Goal: Communication & Community: Answer question/provide support

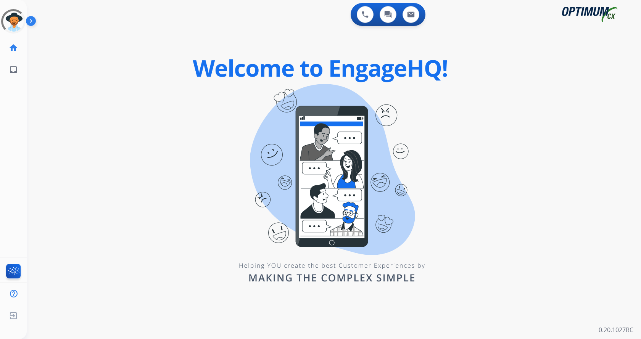
click at [31, 18] on img at bounding box center [32, 22] width 13 height 14
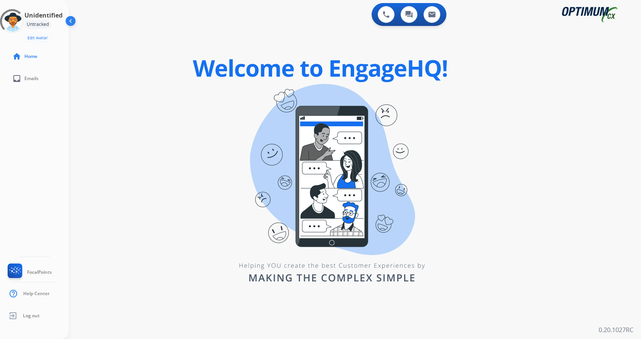
click at [135, 43] on div "swap_horiz Break voice bridge close_fullscreen Connect 3-Way Call merge_type Se…" at bounding box center [346, 45] width 554 height 37
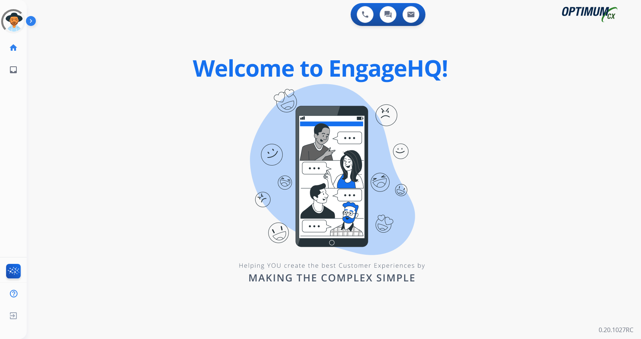
click at [31, 19] on img at bounding box center [32, 22] width 13 height 14
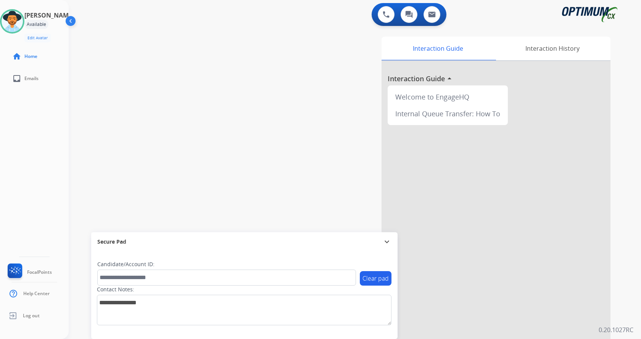
click at [169, 63] on div "swap_horiz Break voice bridge close_fullscreen Connect 3-Way Call merge_type Se…" at bounding box center [346, 186] width 554 height 318
click at [202, 73] on div "swap_horiz Break voice bridge close_fullscreen Connect 3-Way Call merge_type Se…" at bounding box center [346, 186] width 554 height 318
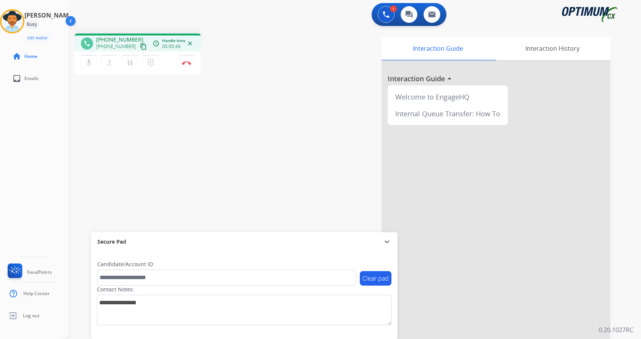
click at [210, 118] on div "phone [PHONE_NUMBER] [PHONE_NUMBER] content_copy access_time Call metrics Queue…" at bounding box center [346, 186] width 554 height 318
click at [131, 62] on mat-icon "pause" at bounding box center [130, 62] width 9 height 9
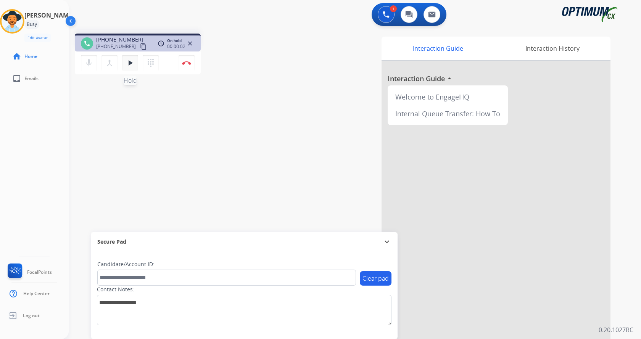
click at [131, 62] on mat-icon "play_arrow" at bounding box center [130, 62] width 9 height 9
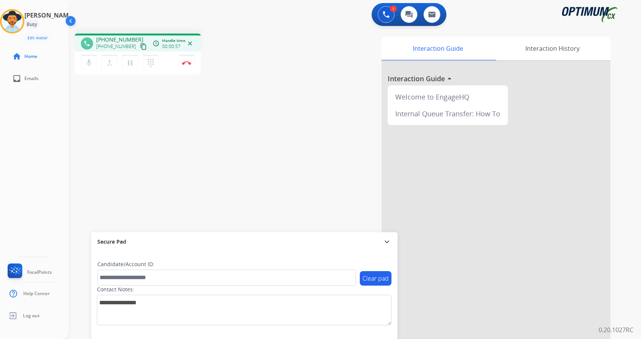
click at [264, 75] on div "phone [PHONE_NUMBER] [PHONE_NUMBER] content_copy access_time Call metrics Queue…" at bounding box center [175, 55] width 200 height 43
click at [320, 172] on div "Interaction Guide Interaction History Interaction Guide arrow_drop_up Welcome t…" at bounding box center [444, 191] width 332 height 309
drag, startPoint x: 102, startPoint y: 38, endPoint x: 137, endPoint y: 38, distance: 35.1
click at [137, 38] on div "[PHONE_NUMBER] [PHONE_NUMBER] content_copy" at bounding box center [122, 43] width 52 height 15
click at [138, 37] on div "[PHONE_NUMBER] [PHONE_NUMBER] content_copy" at bounding box center [122, 43] width 52 height 15
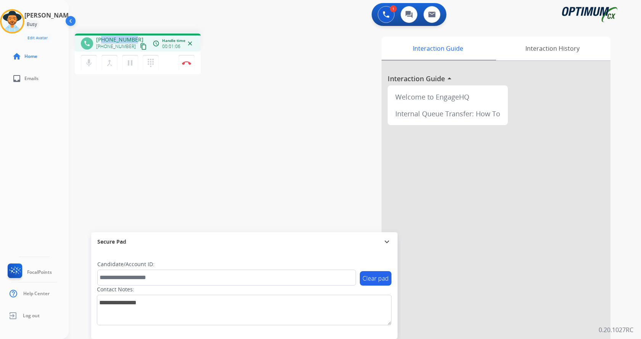
drag, startPoint x: 133, startPoint y: 38, endPoint x: 102, endPoint y: 36, distance: 30.6
click at [102, 36] on span "[PHONE_NUMBER]" at bounding box center [119, 40] width 47 height 8
copy span "3132407529"
click at [183, 62] on img at bounding box center [186, 63] width 9 height 4
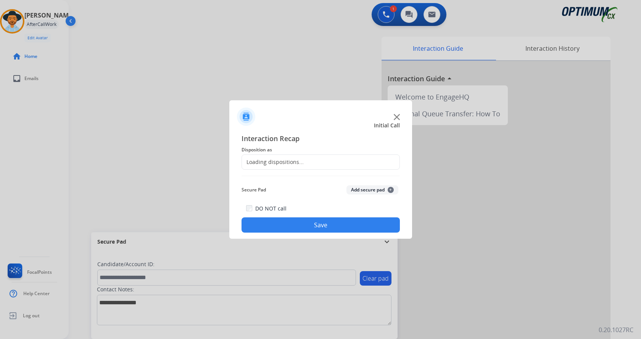
click at [374, 192] on button "Add secure pad +" at bounding box center [372, 189] width 52 height 9
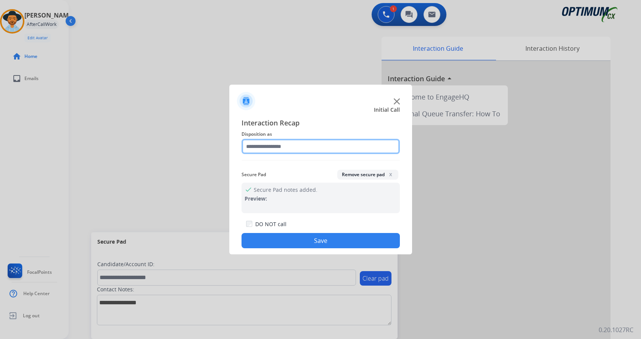
click at [291, 148] on input "text" at bounding box center [321, 146] width 158 height 15
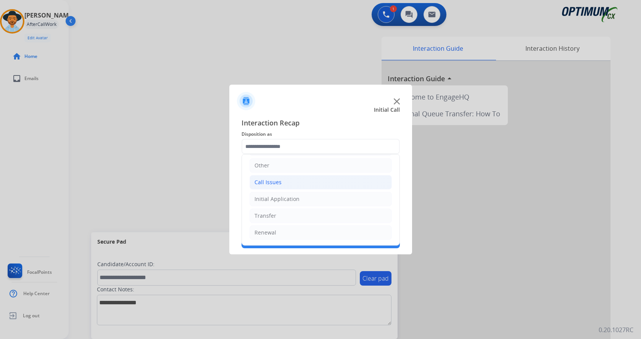
click at [289, 182] on li "Call Issues" at bounding box center [321, 182] width 142 height 14
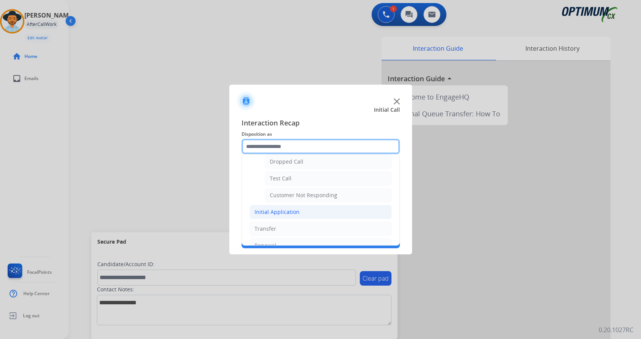
scroll to position [128, 0]
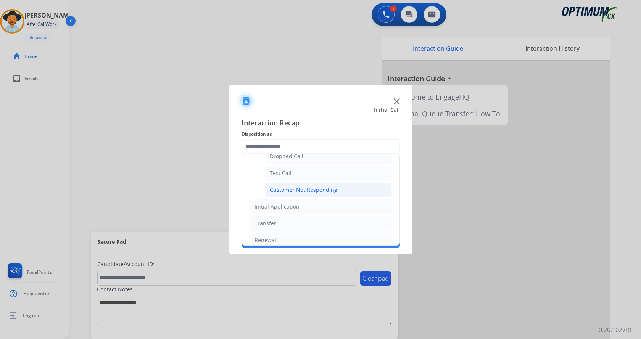
click at [300, 191] on div "Customer Not Responding" at bounding box center [304, 190] width 68 height 8
type input "**********"
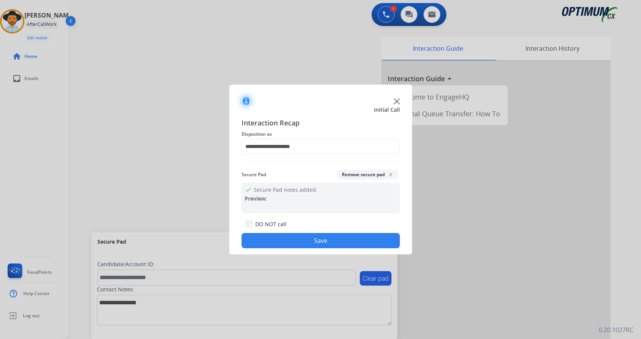
click at [292, 236] on button "Save" at bounding box center [321, 240] width 158 height 15
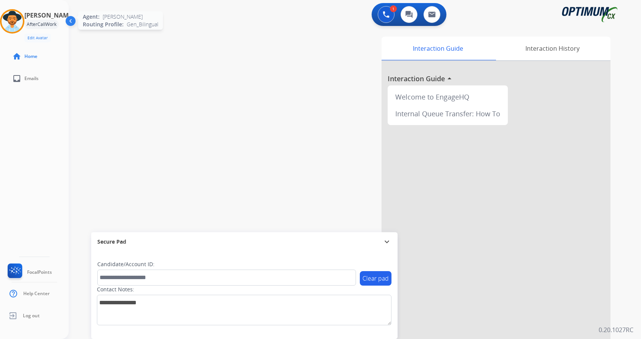
click at [18, 21] on img at bounding box center [12, 21] width 21 height 21
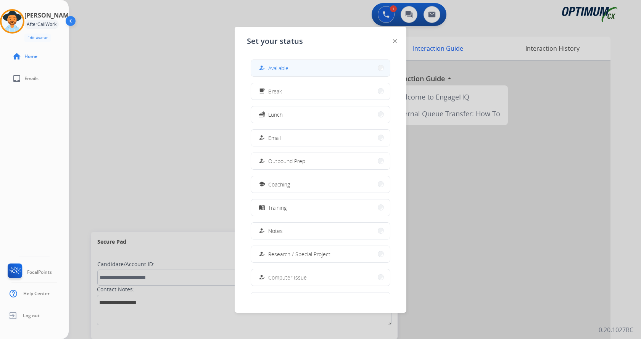
click at [296, 73] on button "how_to_reg Available" at bounding box center [320, 68] width 139 height 16
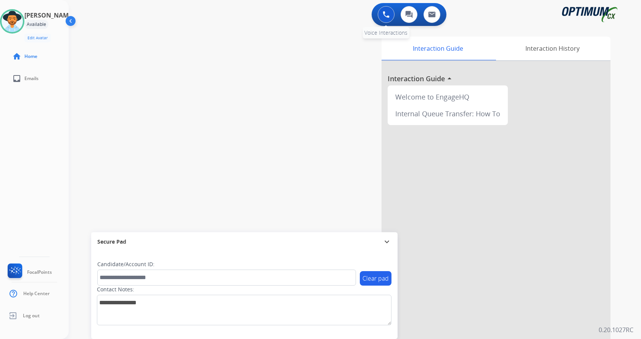
click at [385, 14] on img at bounding box center [386, 14] width 7 height 7
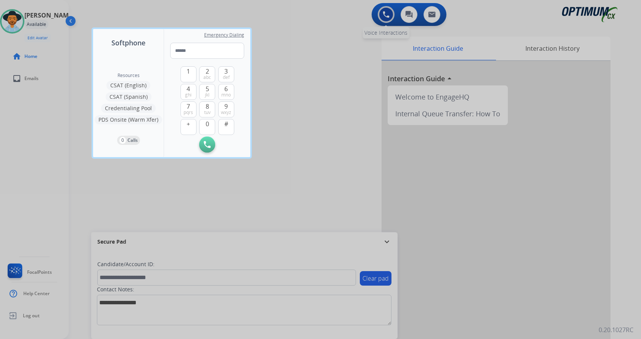
type input "**********"
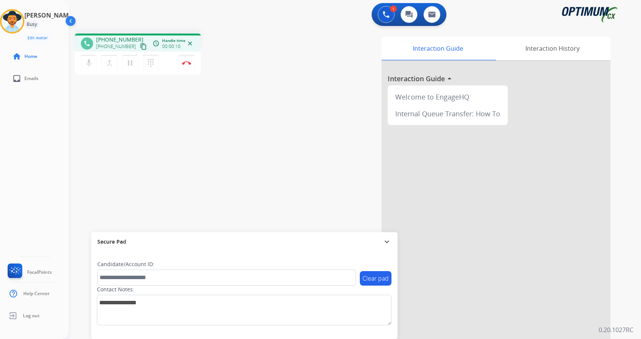
click at [336, 58] on div "Interaction Guide Interaction History Interaction Guide arrow_drop_up Welcome t…" at bounding box center [444, 191] width 332 height 309
drag, startPoint x: 103, startPoint y: 39, endPoint x: 132, endPoint y: 35, distance: 29.9
click at [132, 35] on div "phone [PHONE_NUMBER] [PHONE_NUMBER] content_copy access_time Call metrics Queue…" at bounding box center [138, 43] width 126 height 18
copy span "3132407529"
click at [251, 90] on div "phone [PHONE_NUMBER] [PHONE_NUMBER] content_copy access_time Call metrics Queue…" at bounding box center [346, 186] width 554 height 318
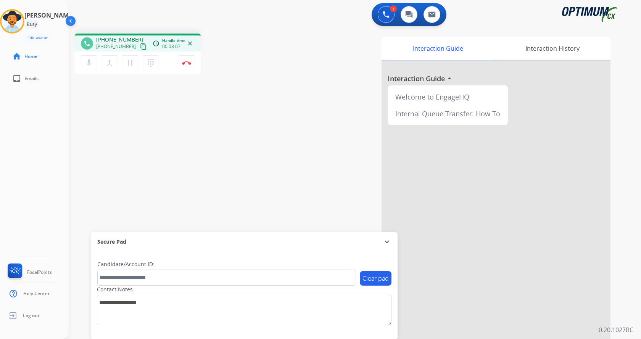
click at [141, 287] on div "Contact Notes:" at bounding box center [244, 306] width 295 height 40
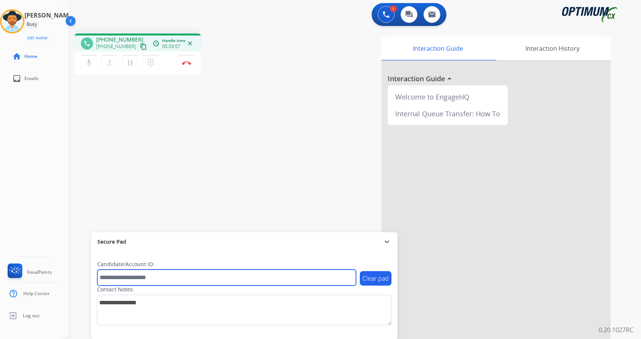
click at [147, 278] on input "text" at bounding box center [226, 278] width 259 height 16
paste input "*********"
type input "*********"
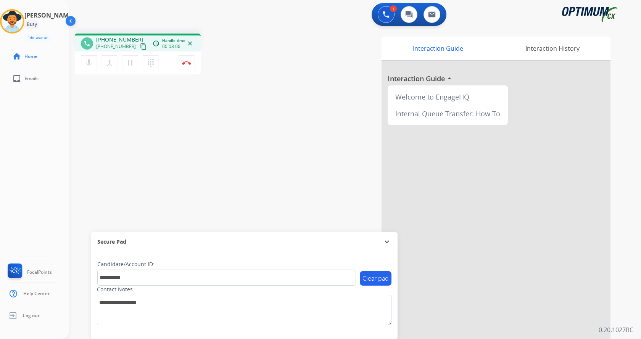
drag, startPoint x: 165, startPoint y: 138, endPoint x: 165, endPoint y: 127, distance: 11.1
click at [165, 135] on div "phone [PHONE_NUMBER] [PHONE_NUMBER] content_copy access_time Call metrics Queue…" at bounding box center [346, 186] width 554 height 318
click at [188, 65] on button "Disconnect" at bounding box center [187, 63] width 16 height 16
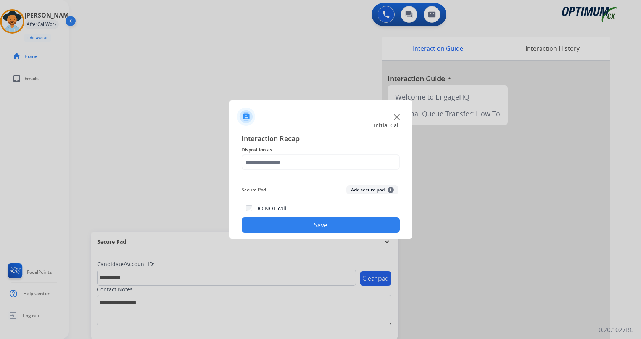
click at [366, 192] on button "Add secure pad +" at bounding box center [372, 189] width 52 height 9
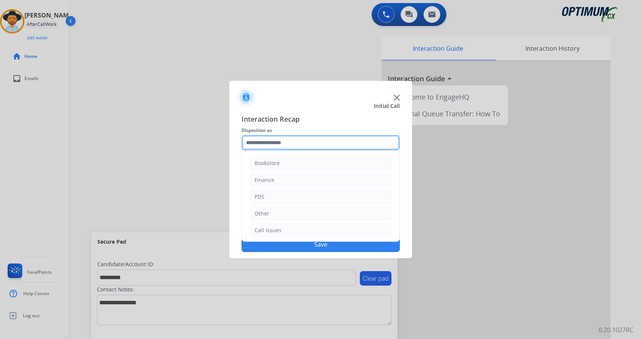
click at [279, 145] on input "text" at bounding box center [321, 142] width 158 height 15
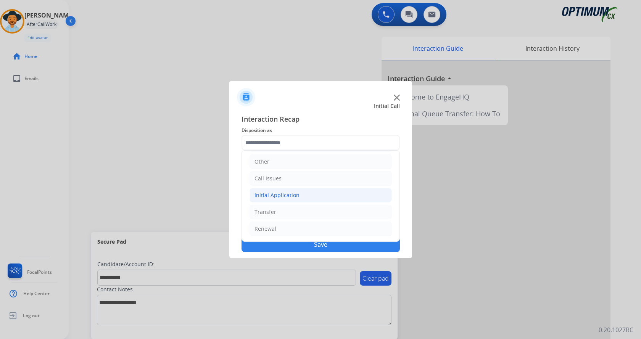
drag, startPoint x: 291, startPoint y: 194, endPoint x: 295, endPoint y: 193, distance: 3.9
click at [291, 194] on div "Initial Application" at bounding box center [276, 196] width 45 height 8
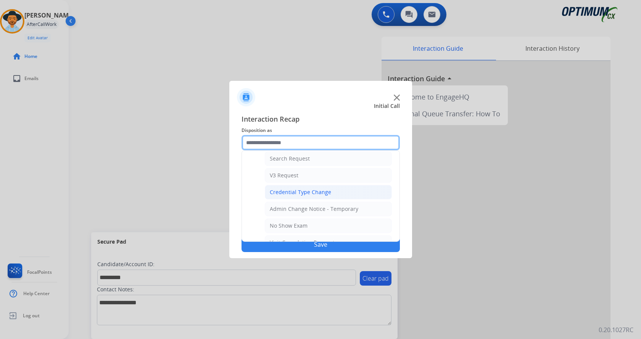
scroll to position [319, 0]
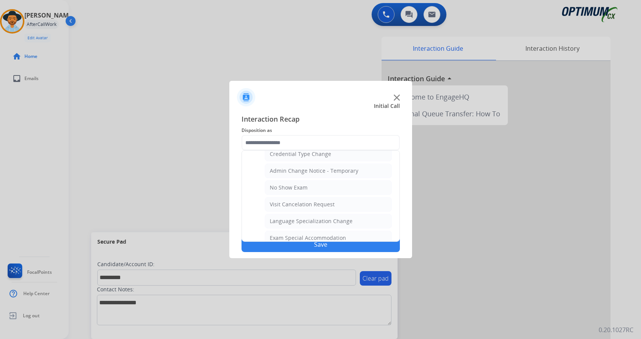
click at [316, 202] on div "Visit Cancelation Request" at bounding box center [302, 205] width 65 height 8
type input "**********"
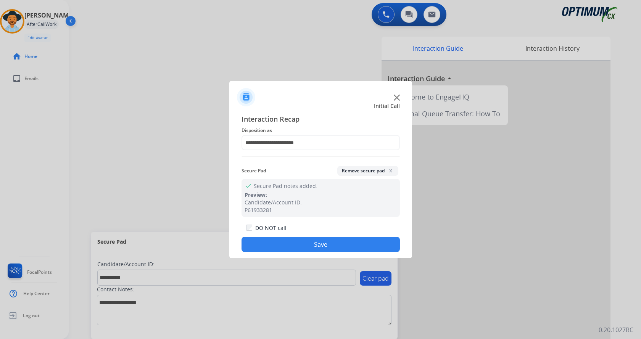
click at [312, 245] on button "Save" at bounding box center [321, 244] width 158 height 15
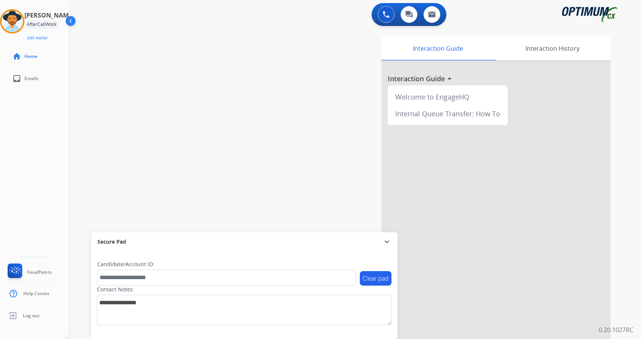
click at [164, 124] on div "swap_horiz Break voice bridge close_fullscreen Connect 3-Way Call merge_type Se…" at bounding box center [346, 186] width 554 height 318
click at [388, 16] on img at bounding box center [386, 14] width 7 height 7
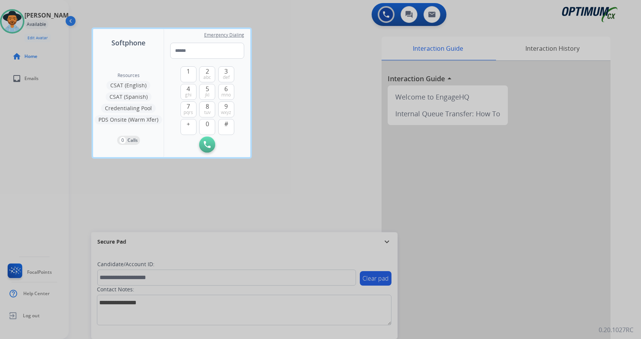
type input "**********"
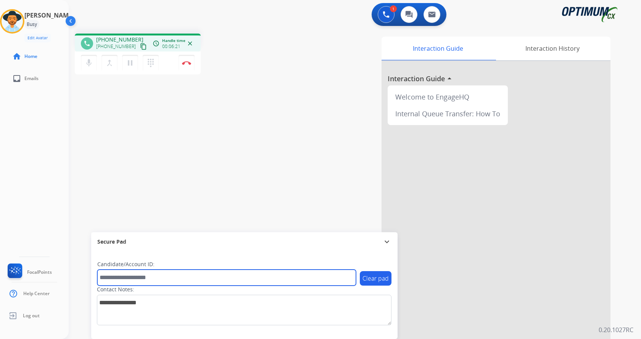
click at [166, 275] on input "text" at bounding box center [226, 278] width 259 height 16
paste input "*******"
type input "*******"
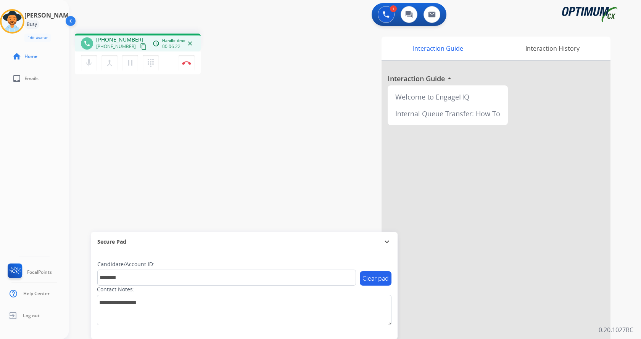
click at [183, 152] on div "phone [PHONE_NUMBER] [PHONE_NUMBER] content_copy access_time Call metrics Queue…" at bounding box center [346, 186] width 554 height 318
click at [187, 143] on div "phone [PHONE_NUMBER] [PHONE_NUMBER] content_copy access_time Call metrics Queue…" at bounding box center [346, 186] width 554 height 318
click at [185, 61] on img at bounding box center [186, 63] width 9 height 4
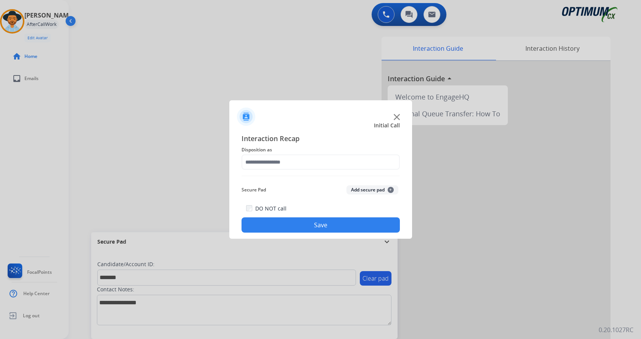
click at [369, 192] on button "Add secure pad +" at bounding box center [372, 189] width 52 height 9
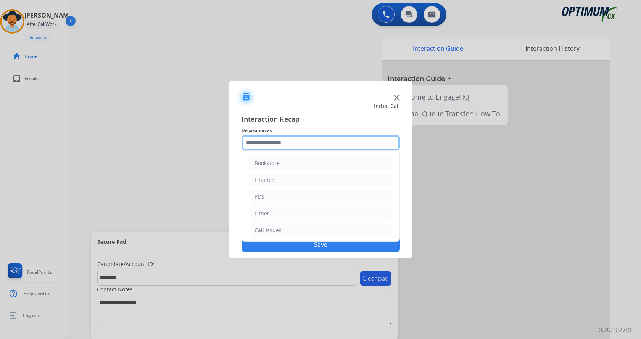
click at [266, 135] on input "text" at bounding box center [321, 142] width 158 height 15
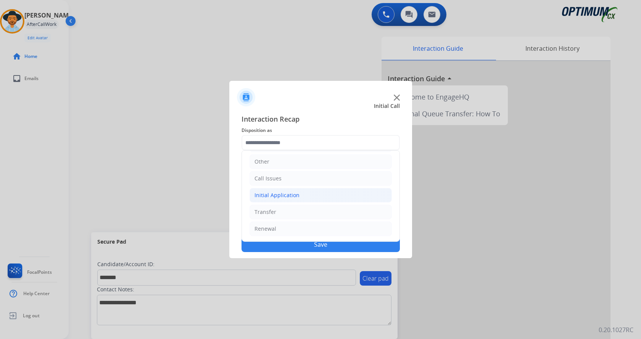
click at [294, 192] on div "Initial Application" at bounding box center [276, 196] width 45 height 8
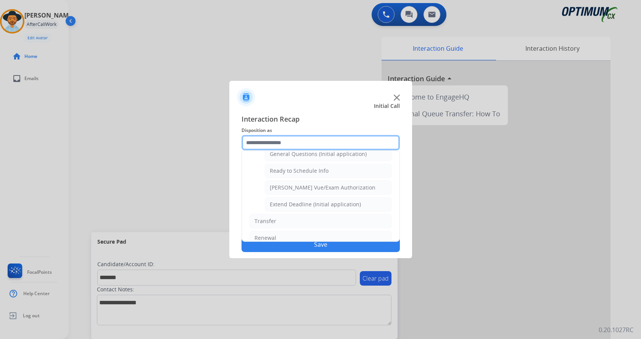
scroll to position [462, 0]
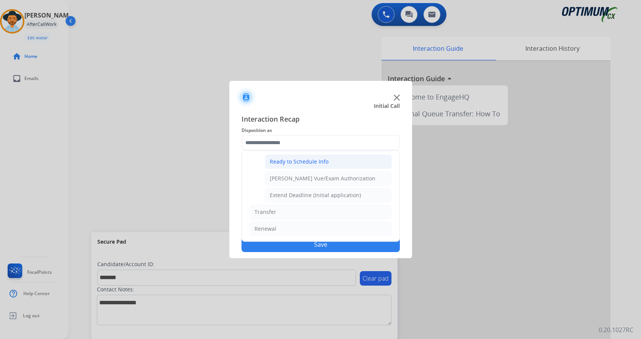
click at [320, 164] on div "Ready to Schedule Info" at bounding box center [299, 162] width 59 height 8
type input "**********"
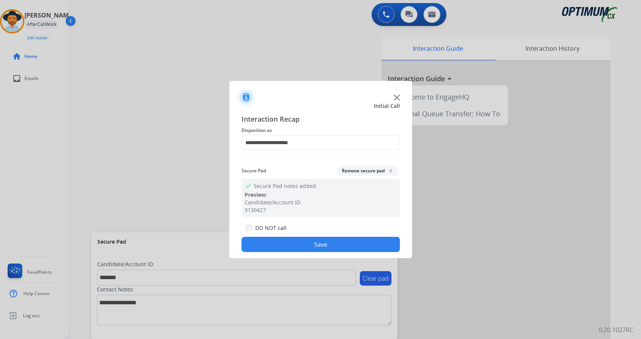
click at [305, 249] on button "Save" at bounding box center [321, 244] width 158 height 15
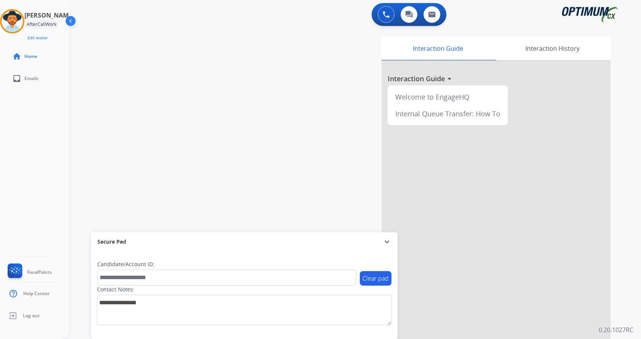
click at [171, 118] on div "swap_horiz Break voice bridge close_fullscreen Connect 3-Way Call merge_type Se…" at bounding box center [346, 186] width 554 height 318
click at [302, 156] on div "Interaction Guide Interaction History Interaction Guide arrow_drop_up Welcome t…" at bounding box center [444, 191] width 332 height 309
click at [285, 190] on div "Interaction Guide Interaction History Interaction Guide arrow_drop_up Welcome t…" at bounding box center [444, 191] width 332 height 309
click at [242, 126] on div "swap_horiz Break voice bridge close_fullscreen Connect 3-Way Call merge_type Se…" at bounding box center [346, 186] width 554 height 318
click at [267, 135] on div "swap_horiz Break voice bridge close_fullscreen Connect 3-Way Call merge_type Se…" at bounding box center [346, 186] width 554 height 318
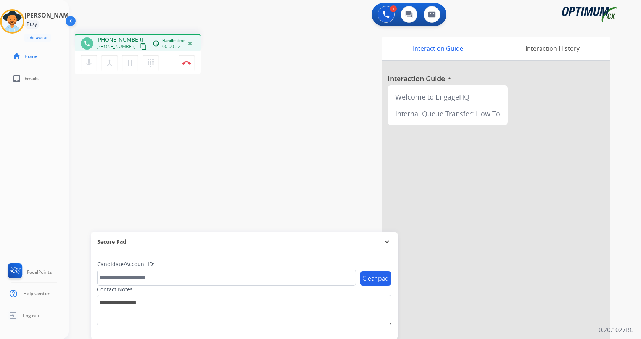
click at [234, 46] on div "phone [PHONE_NUMBER] [PHONE_NUMBER] content_copy access_time Call metrics Queue…" at bounding box center [175, 55] width 200 height 43
drag, startPoint x: 101, startPoint y: 39, endPoint x: 132, endPoint y: 38, distance: 30.5
click at [132, 38] on span "[PHONE_NUMBER]" at bounding box center [119, 40] width 47 height 8
copy span "9733884431"
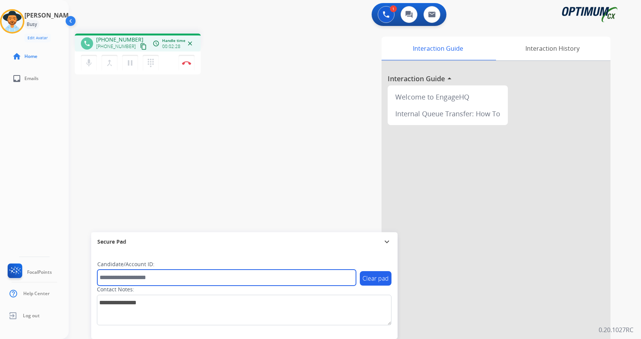
drag, startPoint x: 154, startPoint y: 277, endPoint x: 164, endPoint y: 271, distance: 11.6
click at [154, 277] on input "text" at bounding box center [226, 278] width 259 height 16
paste input "*******"
type input "*******"
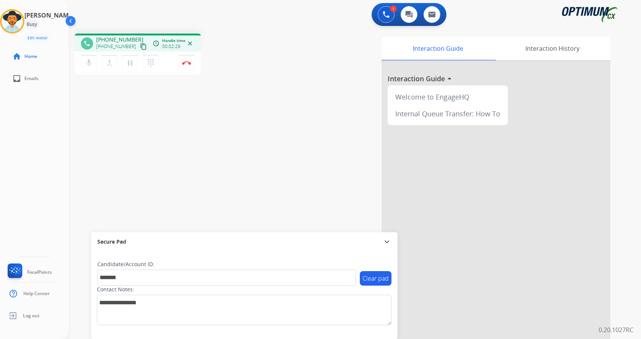
click at [215, 166] on div "phone [PHONE_NUMBER] [PHONE_NUMBER] content_copy access_time Call metrics Queue…" at bounding box center [346, 186] width 554 height 318
click at [188, 60] on button "Disconnect" at bounding box center [187, 63] width 16 height 16
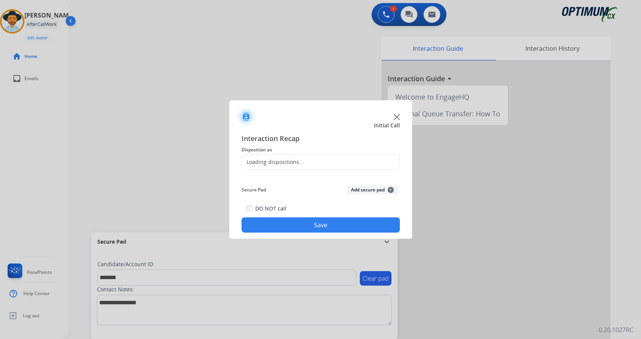
click at [362, 190] on button "Add secure pad +" at bounding box center [372, 189] width 52 height 9
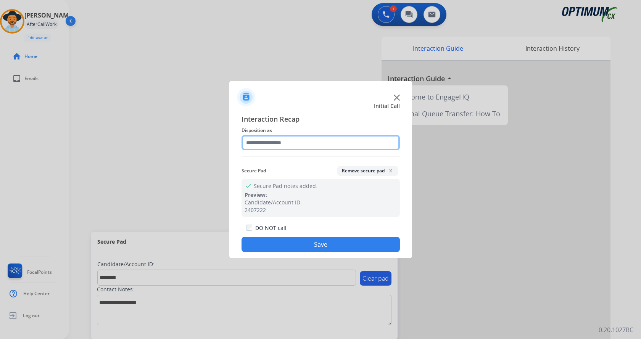
click at [277, 142] on input "text" at bounding box center [321, 142] width 158 height 15
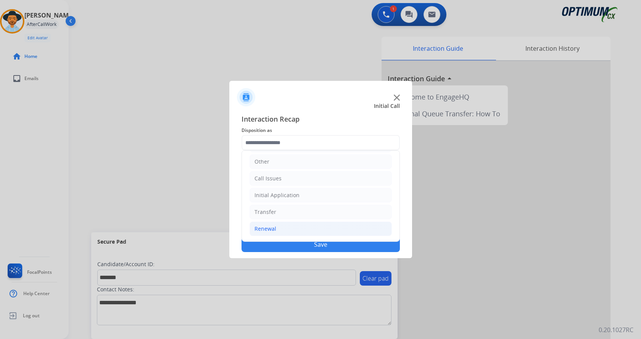
click at [290, 230] on li "Renewal" at bounding box center [321, 229] width 142 height 14
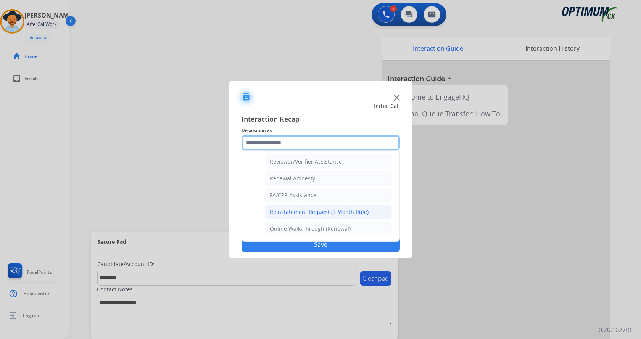
scroll to position [256, 0]
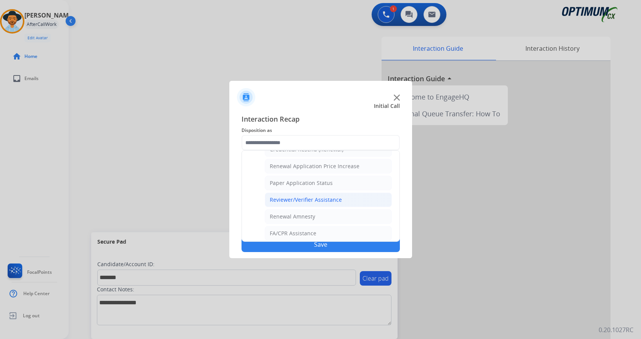
click at [307, 200] on div "Reviewer/Verifier Assistance" at bounding box center [306, 200] width 72 height 8
type input "**********"
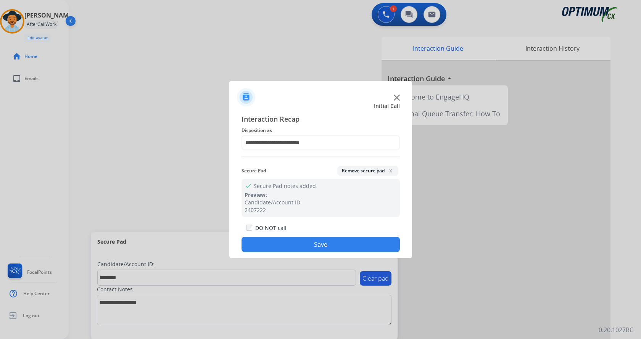
click at [299, 245] on button "Save" at bounding box center [321, 244] width 158 height 15
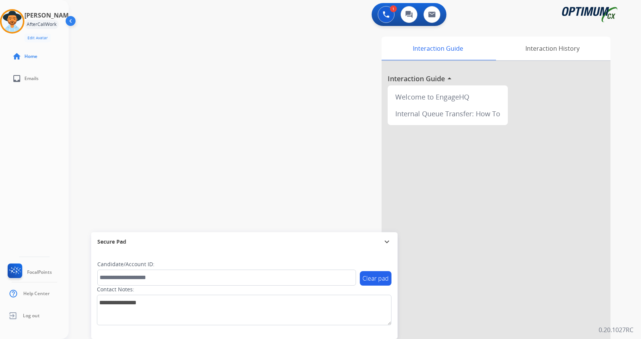
drag, startPoint x: 147, startPoint y: 119, endPoint x: 134, endPoint y: 73, distance: 48.0
click at [145, 105] on div "swap_horiz Break voice bridge close_fullscreen Connect 3-Way Call merge_type Se…" at bounding box center [346, 186] width 554 height 318
click at [306, 89] on div "Interaction Guide Interaction History Interaction Guide arrow_drop_up Welcome t…" at bounding box center [444, 191] width 332 height 309
click at [219, 74] on div "swap_horiz Break voice bridge close_fullscreen Connect 3-Way Call merge_type Se…" at bounding box center [346, 186] width 554 height 318
click at [298, 62] on div "Interaction Guide Interaction History Interaction Guide arrow_drop_up Welcome t…" at bounding box center [444, 191] width 332 height 309
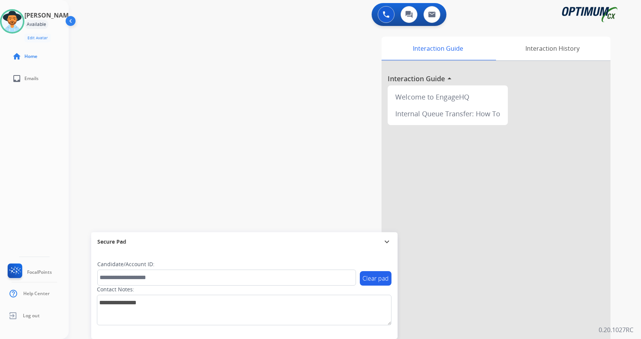
click at [261, 90] on div "swap_horiz Break voice bridge close_fullscreen Connect 3-Way Call merge_type Se…" at bounding box center [346, 186] width 554 height 318
click at [225, 139] on div "swap_horiz Break voice bridge close_fullscreen Connect 3-Way Call merge_type Se…" at bounding box center [346, 186] width 554 height 318
click at [200, 135] on div "swap_horiz Break voice bridge close_fullscreen Connect 3-Way Call merge_type Se…" at bounding box center [346, 186] width 554 height 318
click at [374, 222] on button "Accept" at bounding box center [361, 220] width 74 height 18
click at [361, 221] on button "Accept" at bounding box center [361, 220] width 74 height 18
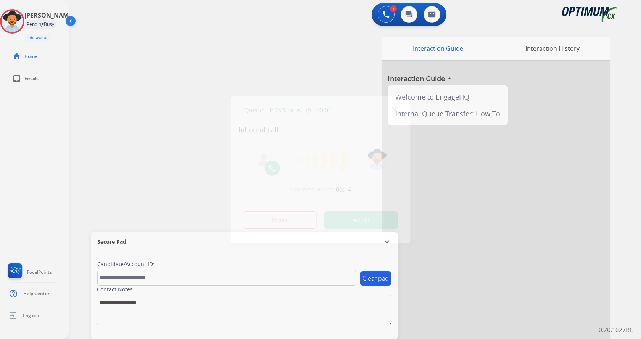
click at [362, 219] on button "Accept" at bounding box center [361, 220] width 74 height 18
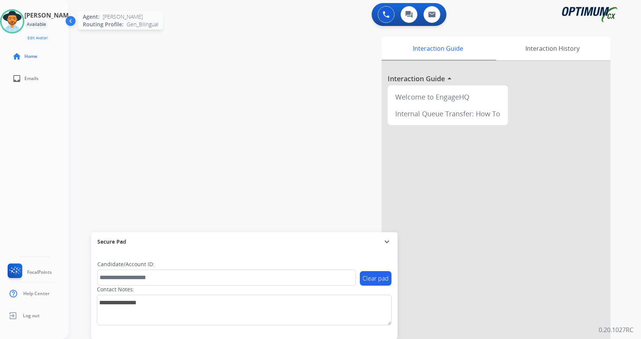
click at [23, 19] on img at bounding box center [12, 21] width 21 height 21
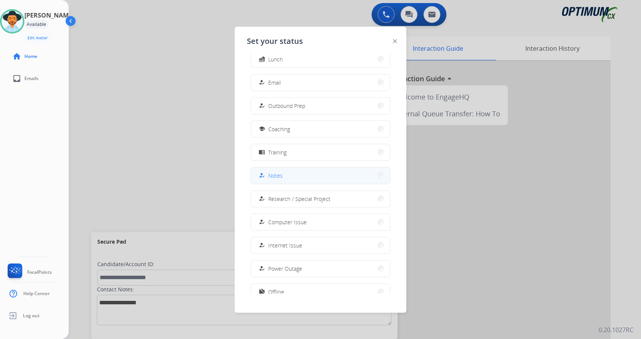
scroll to position [72, 0]
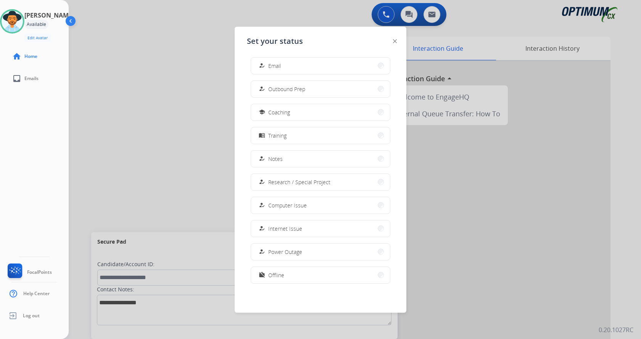
click at [21, 208] on div "[PERSON_NAME] Available Edit Avatar Agent: [PERSON_NAME] Profile: Gen_Bilingual…" at bounding box center [34, 169] width 69 height 339
click at [263, 275] on mat-icon "work_off" at bounding box center [262, 275] width 6 height 6
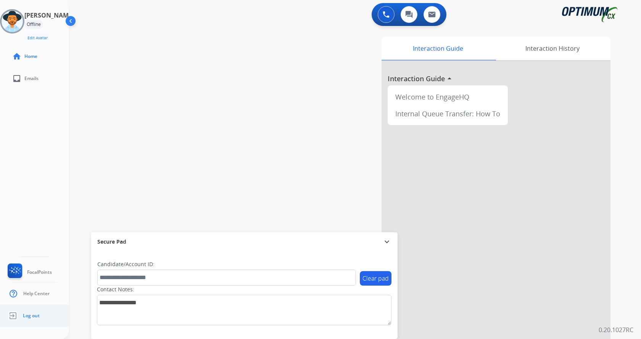
click at [34, 314] on span "Log out" at bounding box center [31, 316] width 17 height 6
